Goal: Task Accomplishment & Management: Use online tool/utility

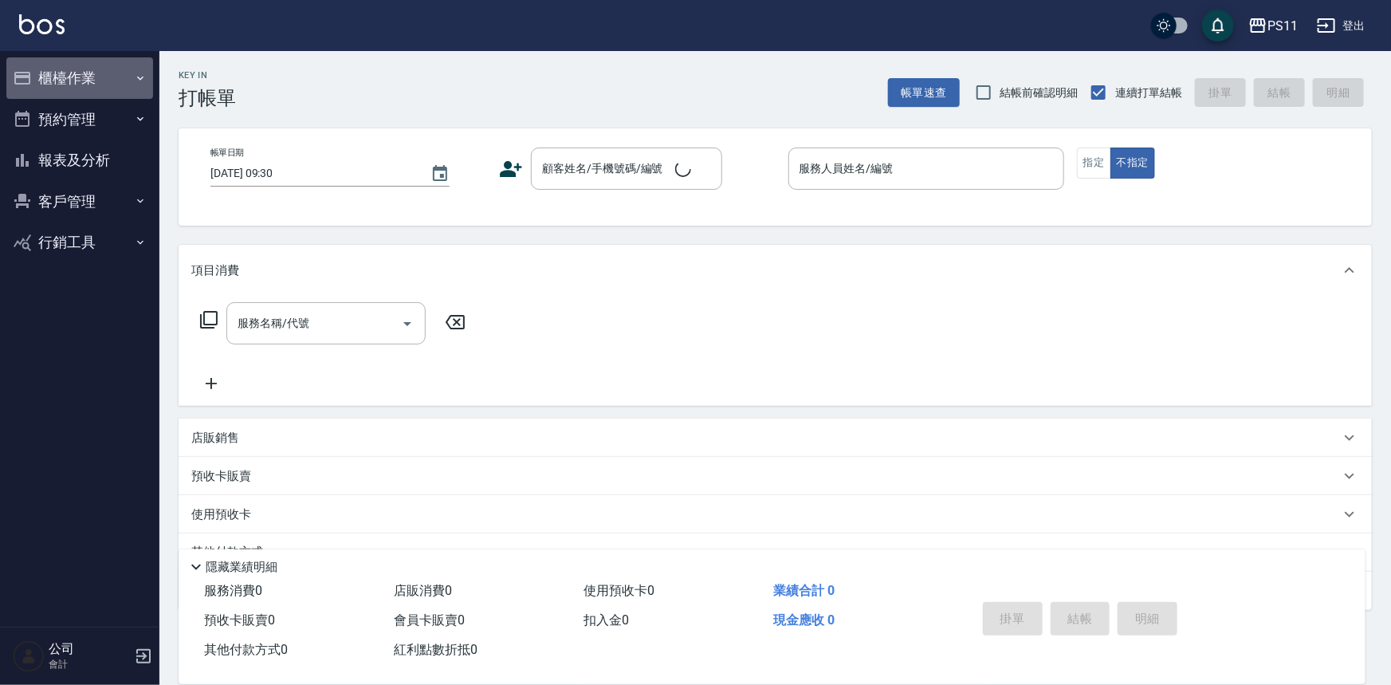
click at [72, 73] on button "櫃檯作業" at bounding box center [79, 77] width 147 height 41
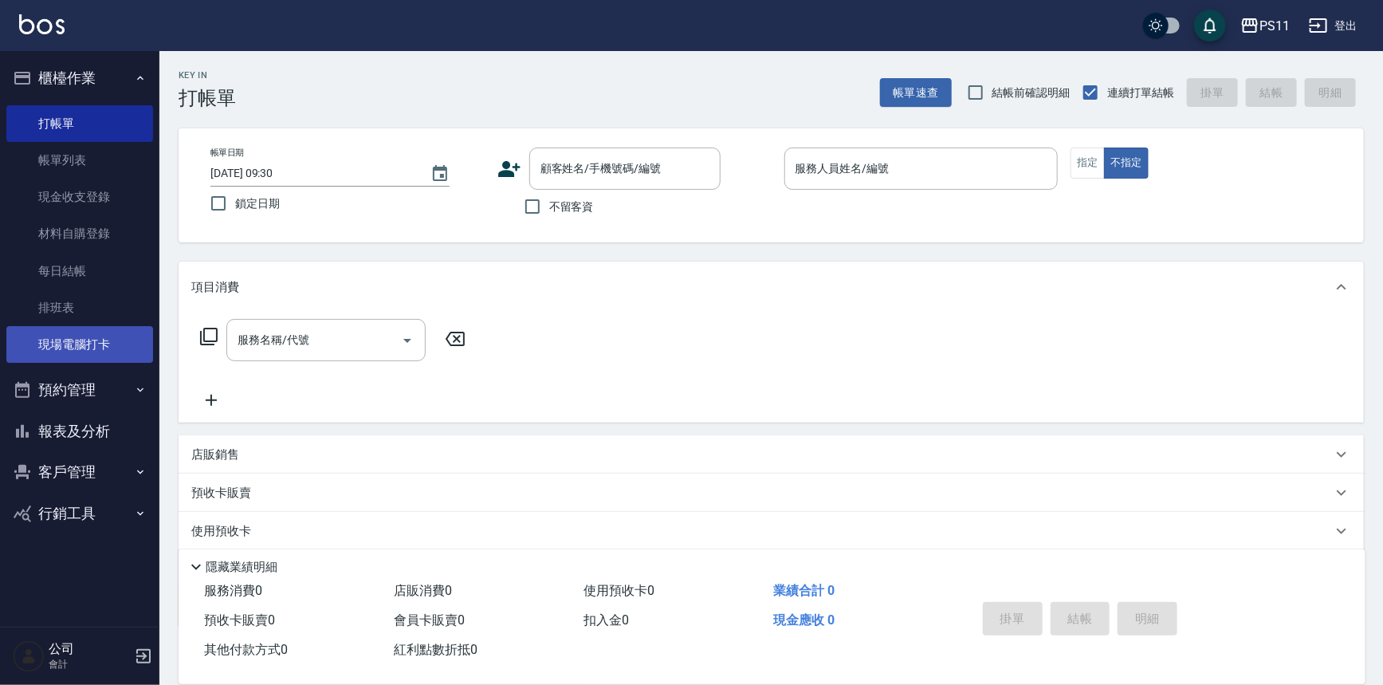
click at [124, 350] on link "現場電腦打卡" at bounding box center [79, 344] width 147 height 37
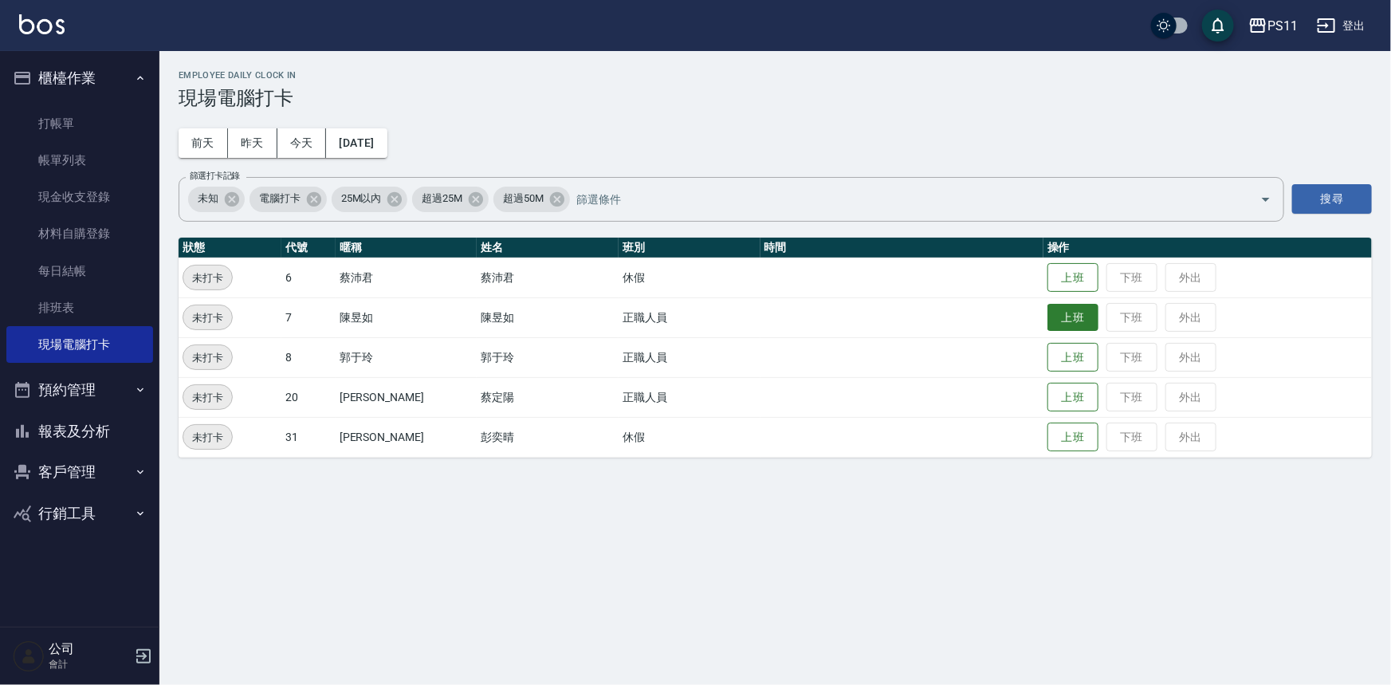
click at [1064, 323] on button "上班" at bounding box center [1073, 318] width 51 height 28
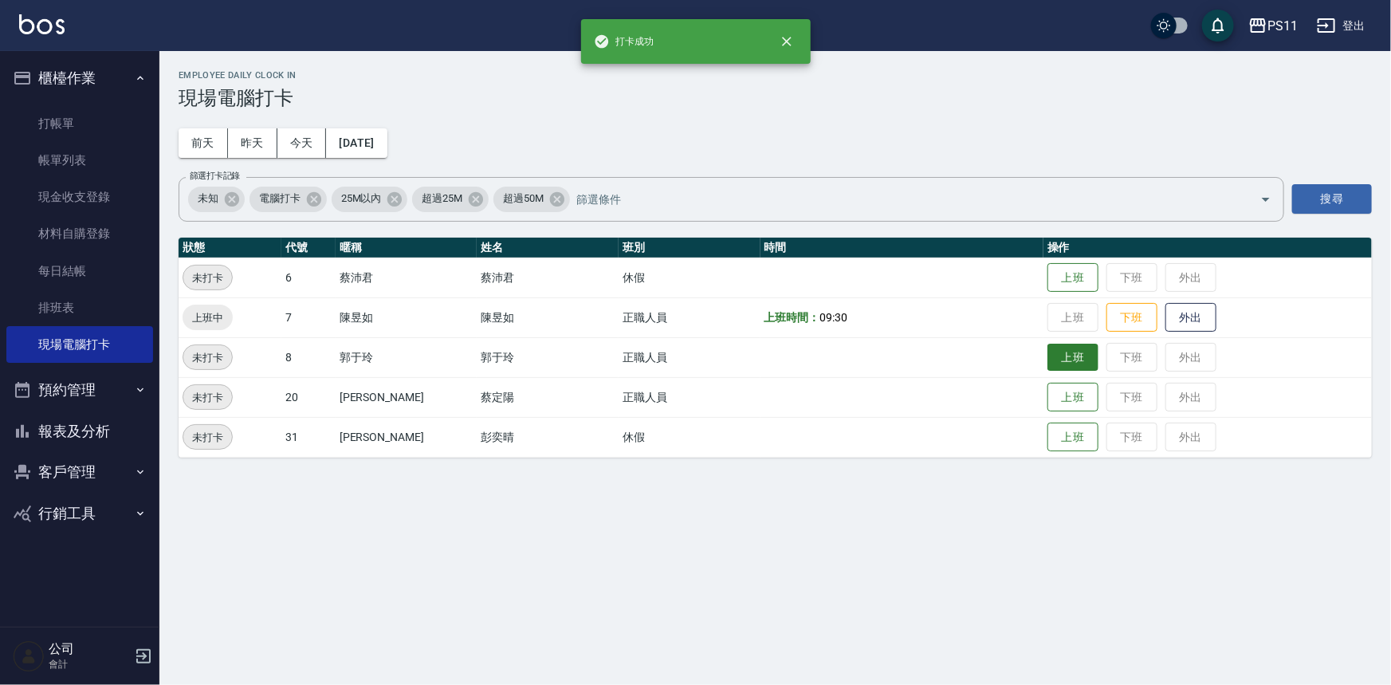
click at [1065, 358] on button "上班" at bounding box center [1073, 358] width 51 height 28
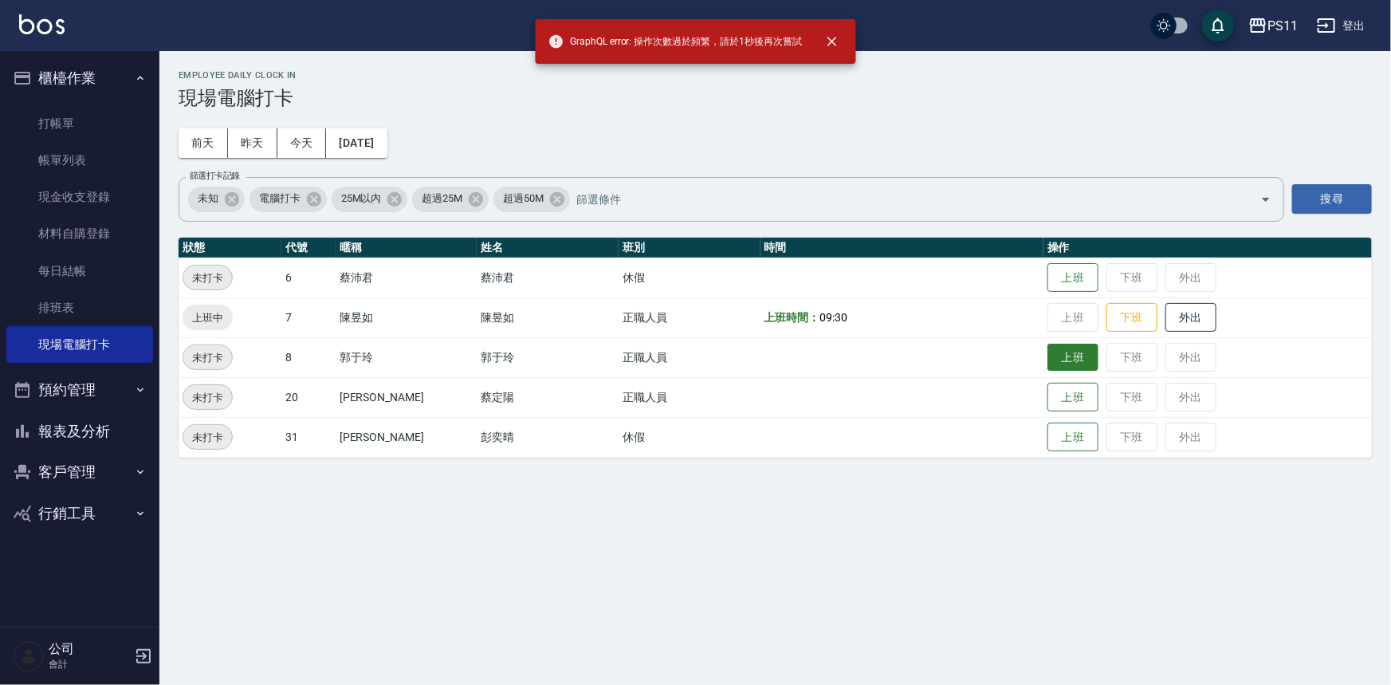
click at [1062, 355] on button "上班" at bounding box center [1073, 358] width 51 height 28
click at [1061, 398] on button "上班" at bounding box center [1073, 398] width 51 height 28
click at [1052, 399] on button "上班" at bounding box center [1073, 398] width 51 height 28
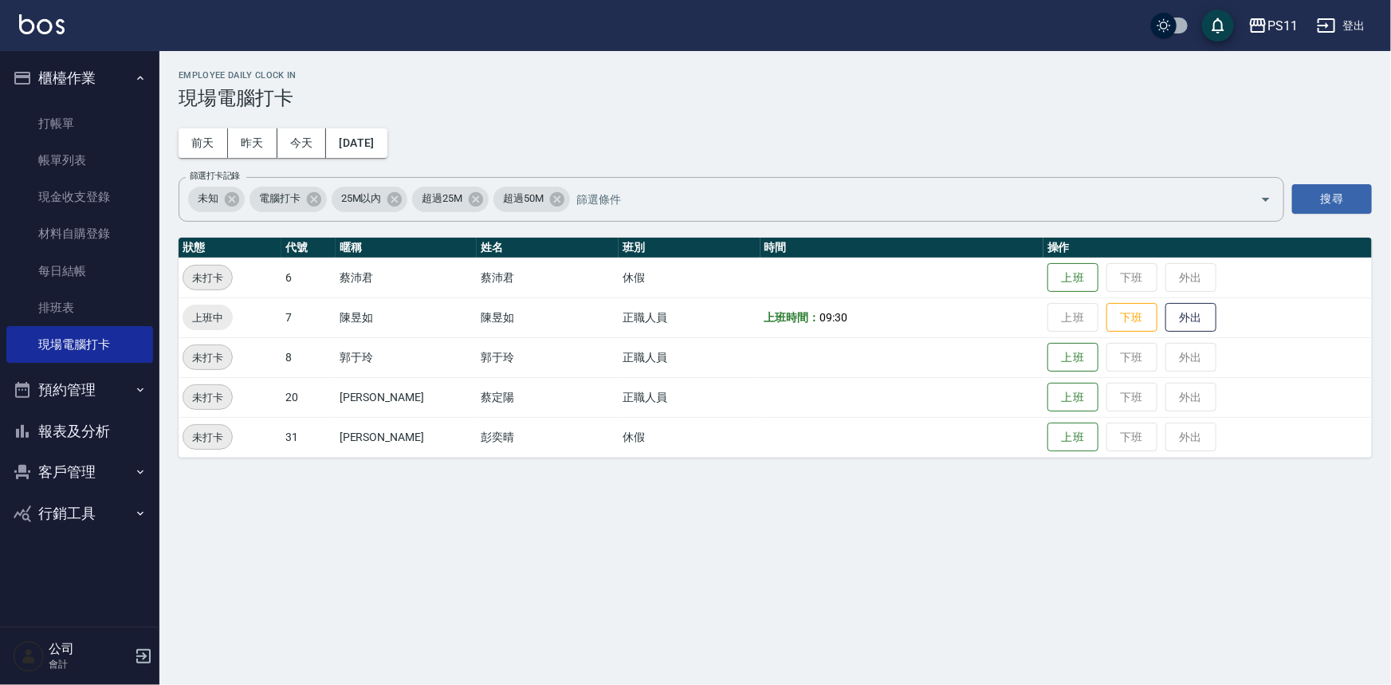
click at [1060, 372] on td "上班 下班 外出" at bounding box center [1208, 357] width 329 height 40
click at [1060, 356] on button "上班" at bounding box center [1073, 358] width 51 height 28
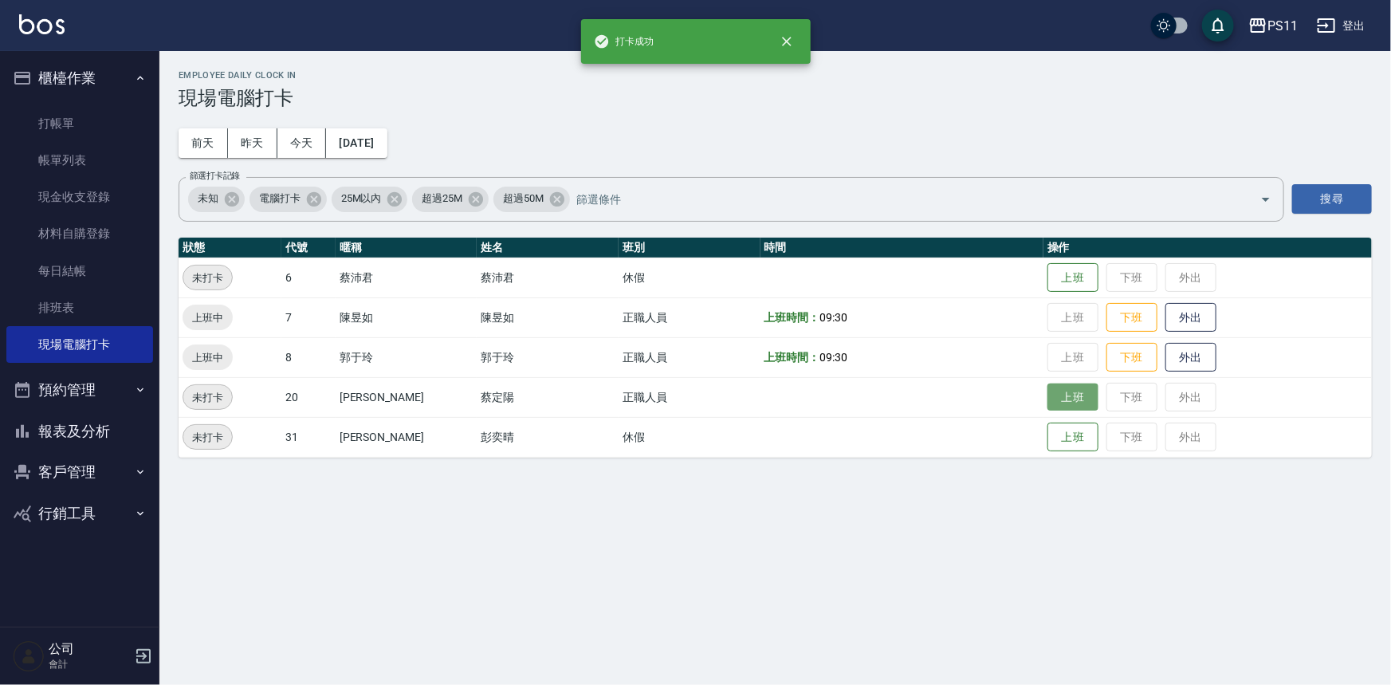
click at [1049, 391] on button "上班" at bounding box center [1073, 398] width 51 height 28
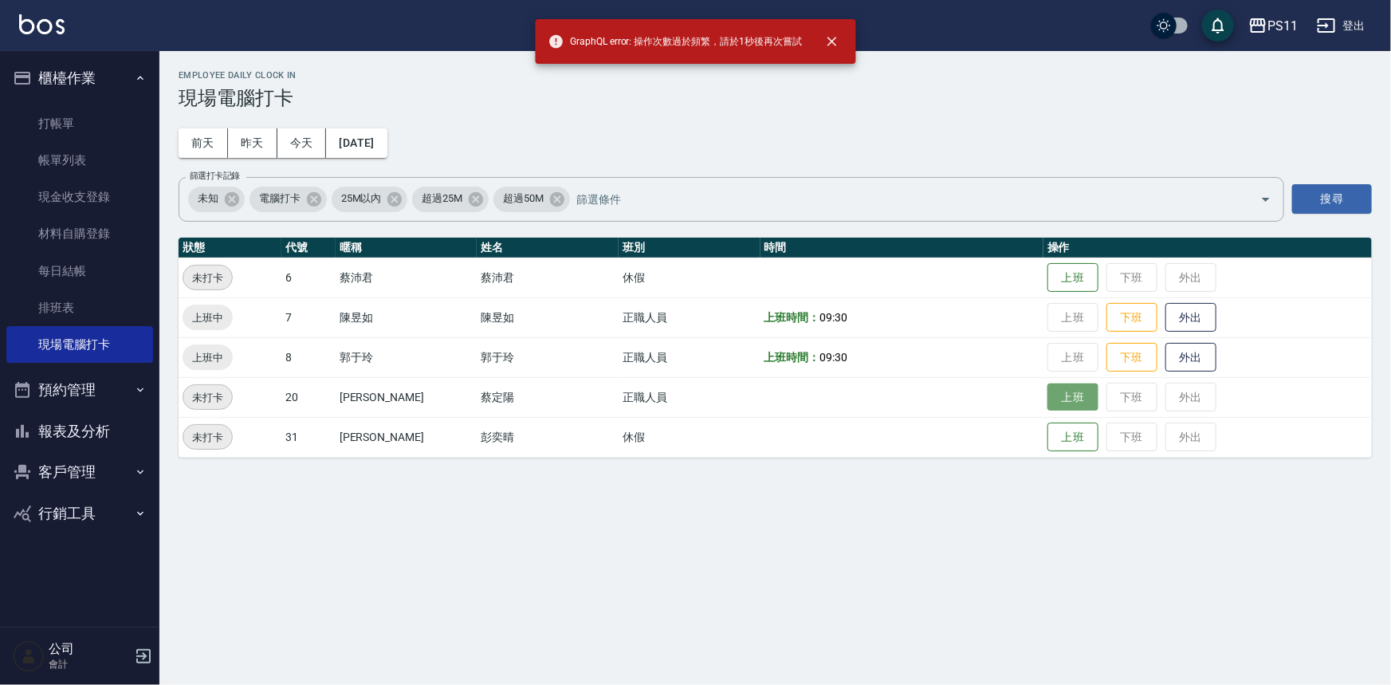
click at [1048, 391] on button "上班" at bounding box center [1073, 398] width 51 height 28
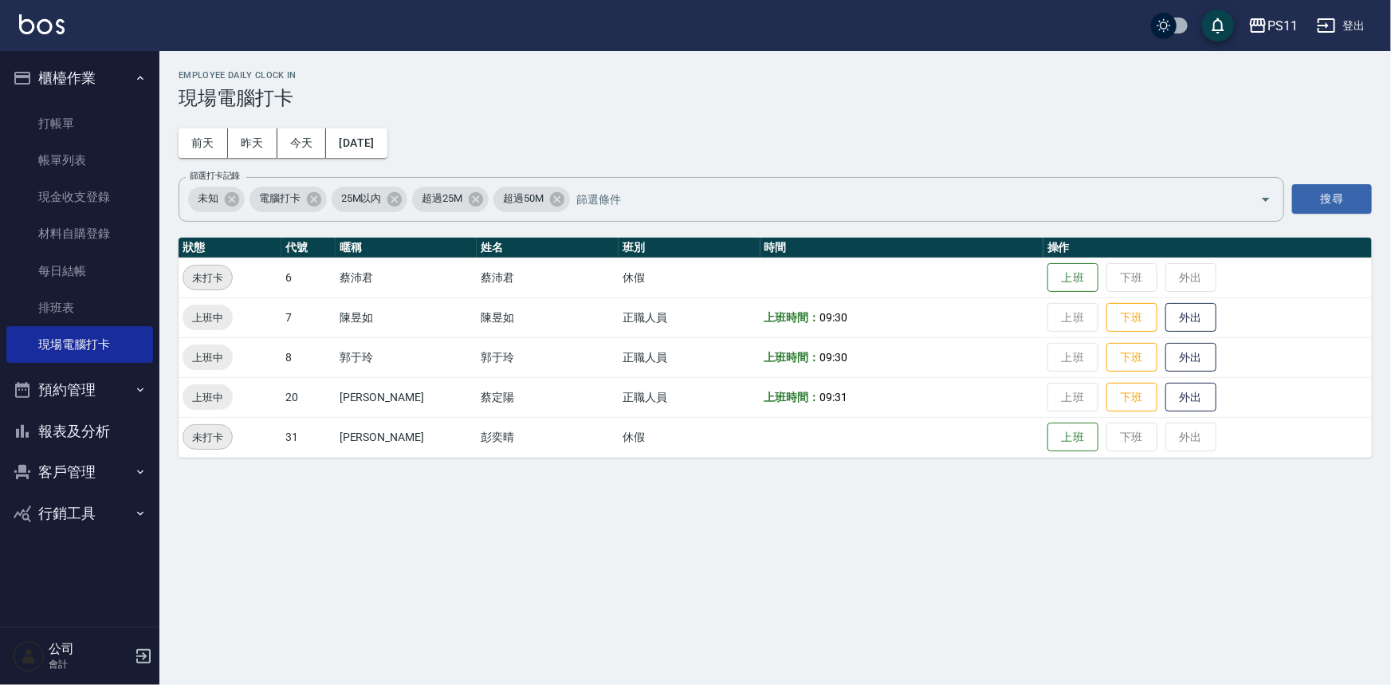
click at [111, 423] on button "報表及分析" at bounding box center [79, 431] width 147 height 41
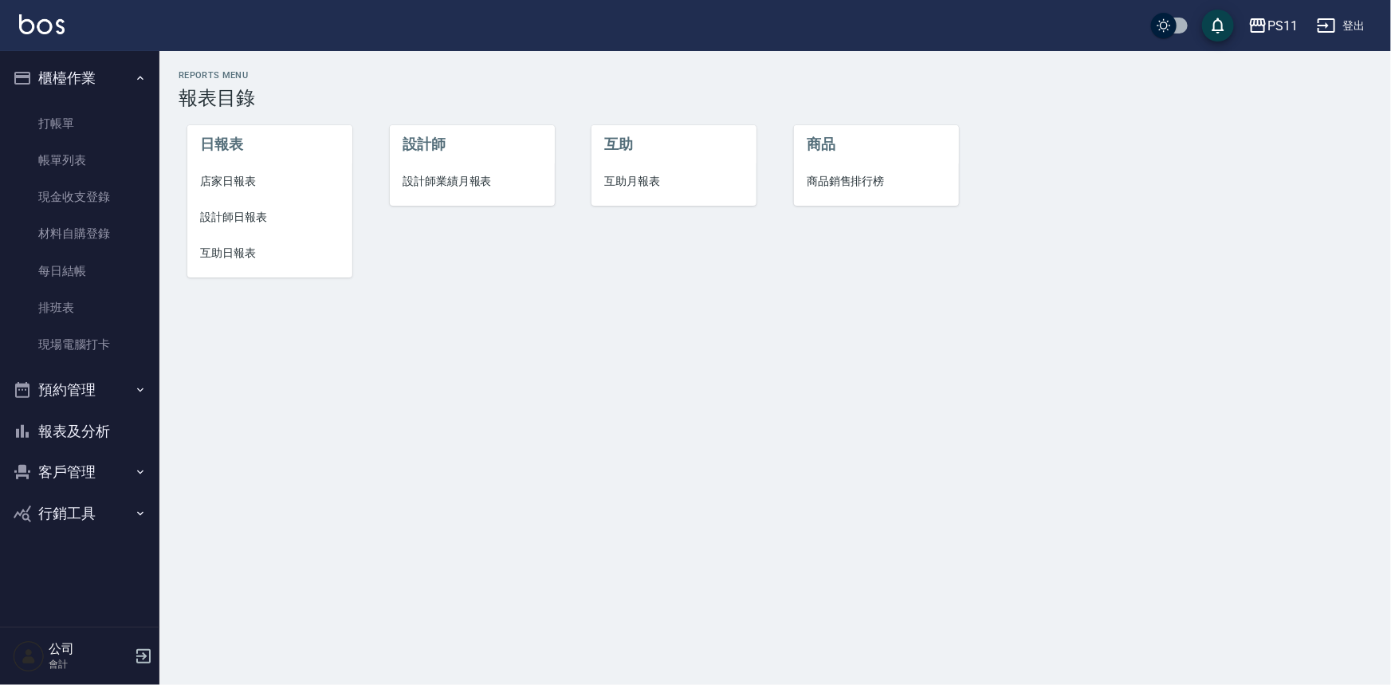
click at [258, 167] on li "店家日報表" at bounding box center [269, 181] width 165 height 36
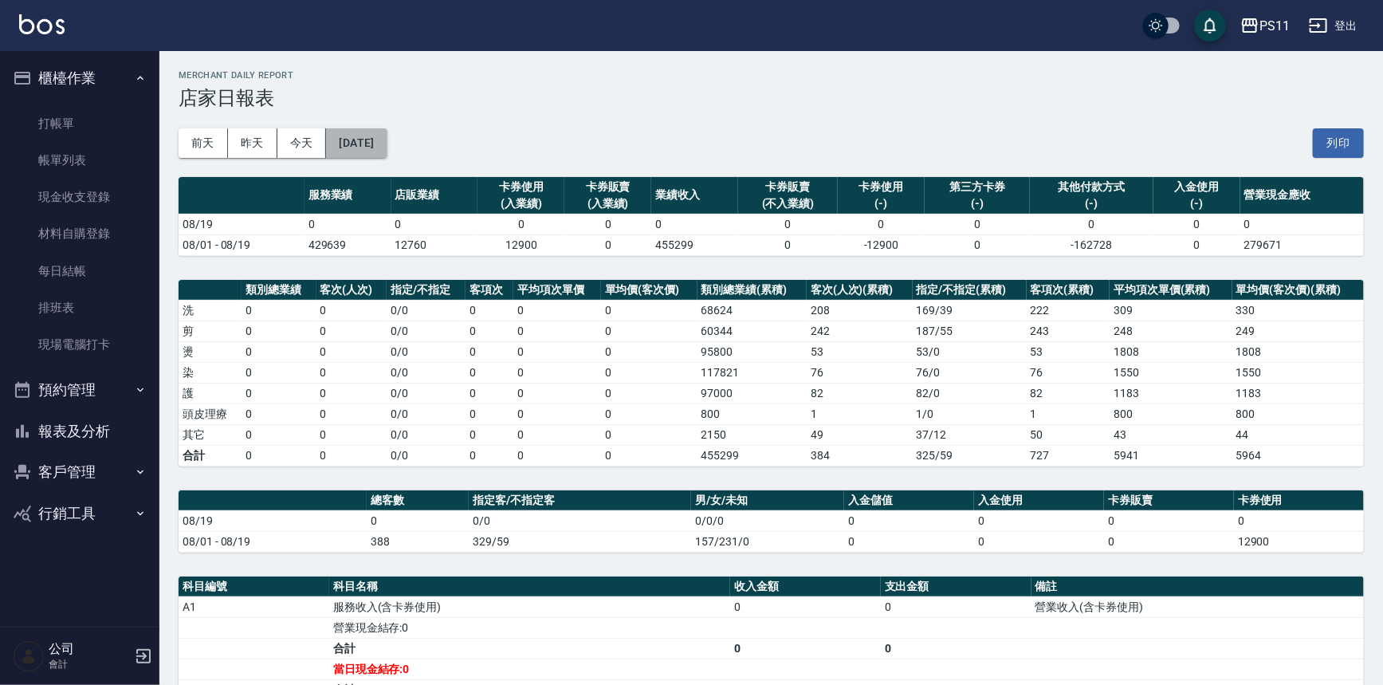
click at [344, 139] on button "[DATE]" at bounding box center [356, 143] width 61 height 30
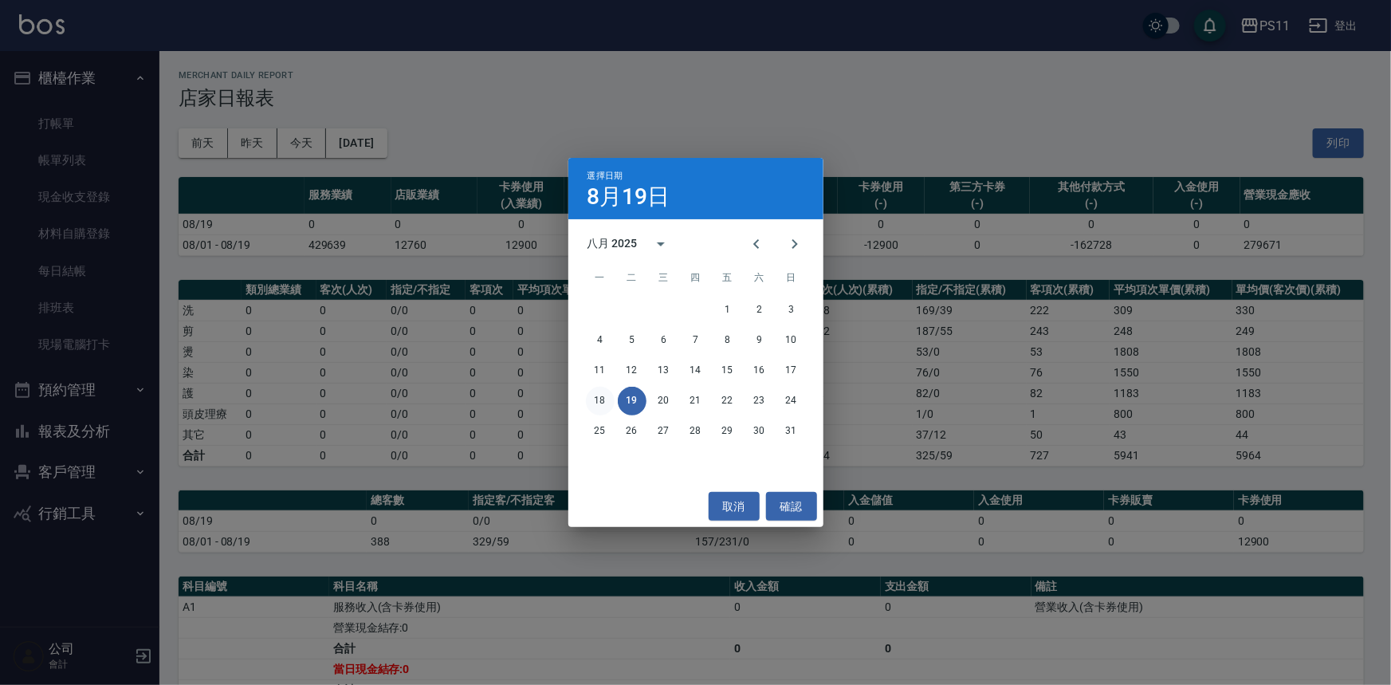
click at [598, 403] on button "18" at bounding box center [600, 401] width 29 height 29
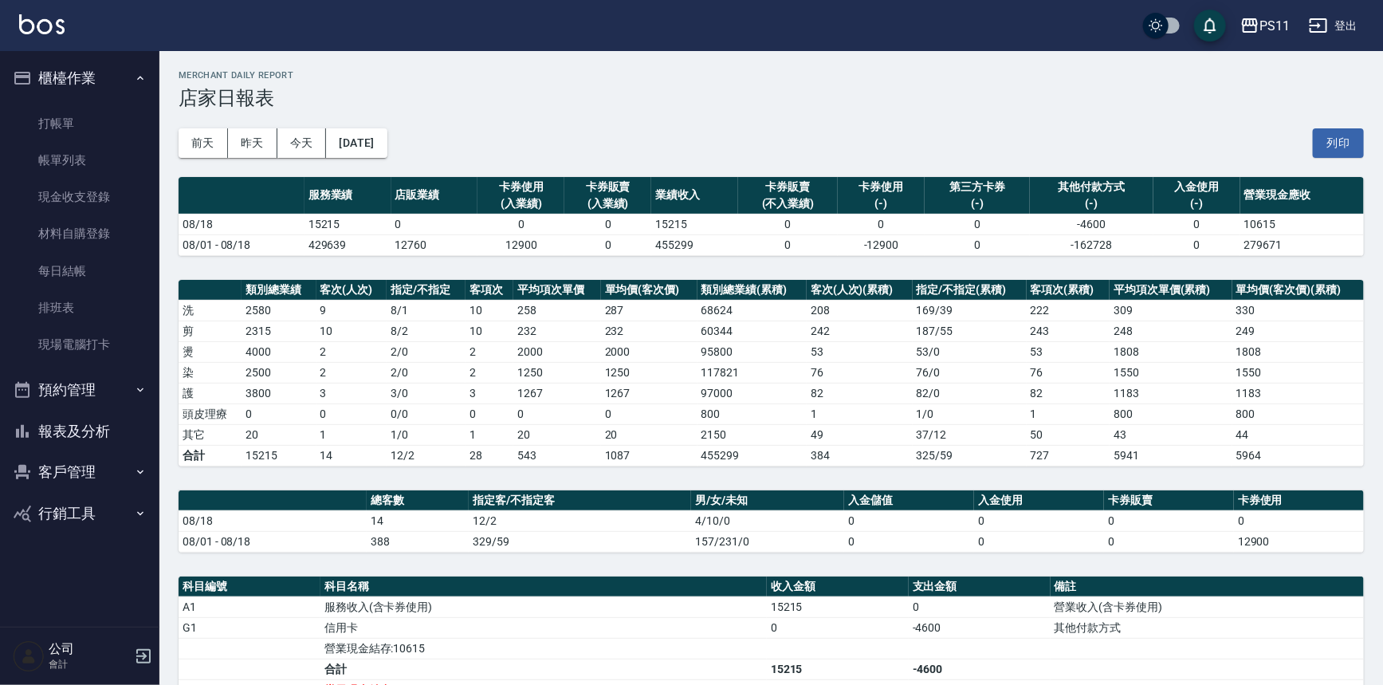
scroll to position [217, 0]
